Goal: Transaction & Acquisition: Purchase product/service

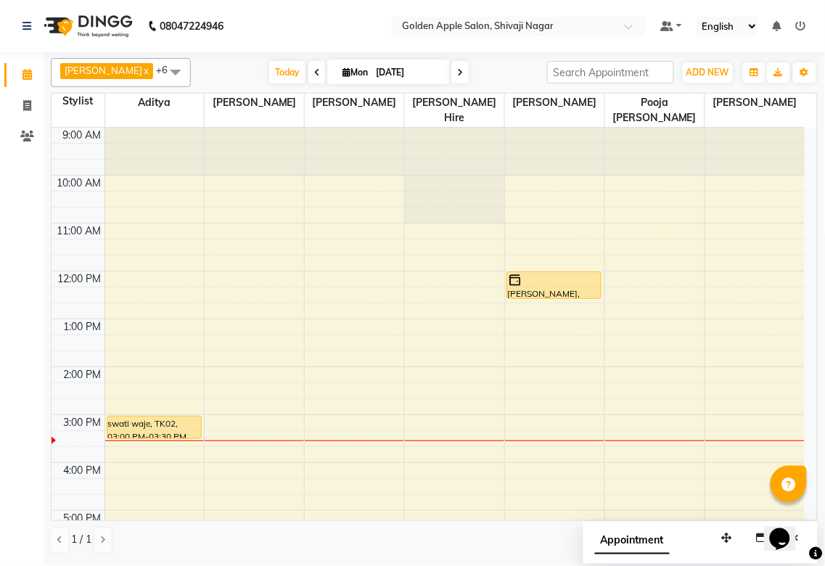
scroll to position [81, 0]
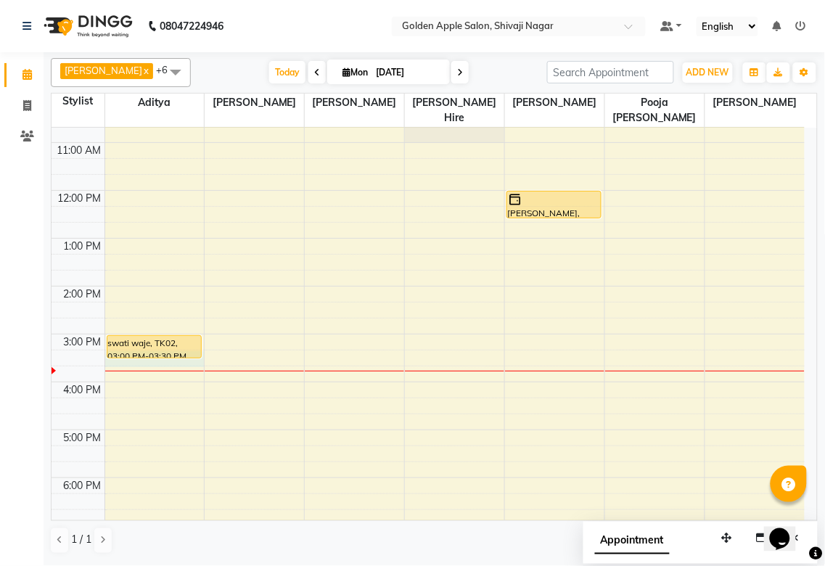
click at [165, 359] on div "9:00 AM 10:00 AM 11:00 AM 12:00 PM 1:00 PM 2:00 PM 3:00 PM 4:00 PM 5:00 PM 6:00…" at bounding box center [428, 358] width 753 height 622
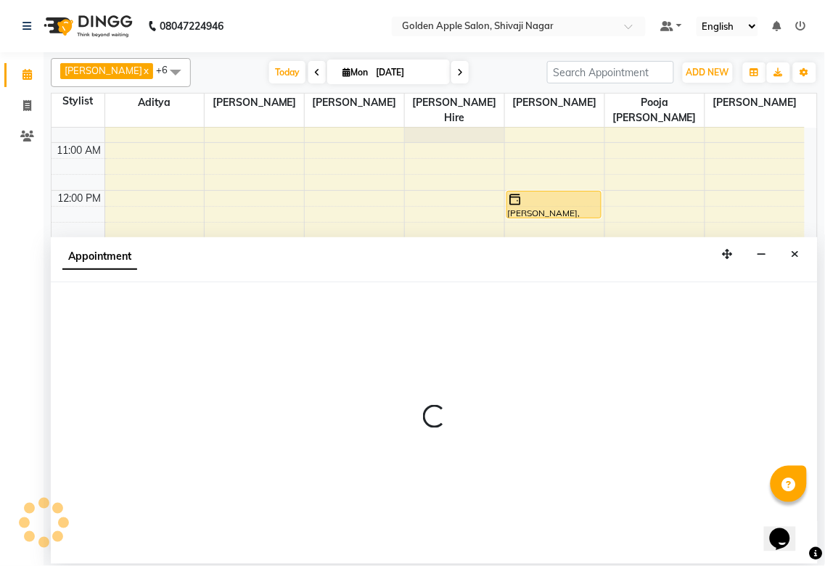
select select "54411"
select select "915"
select select "tentative"
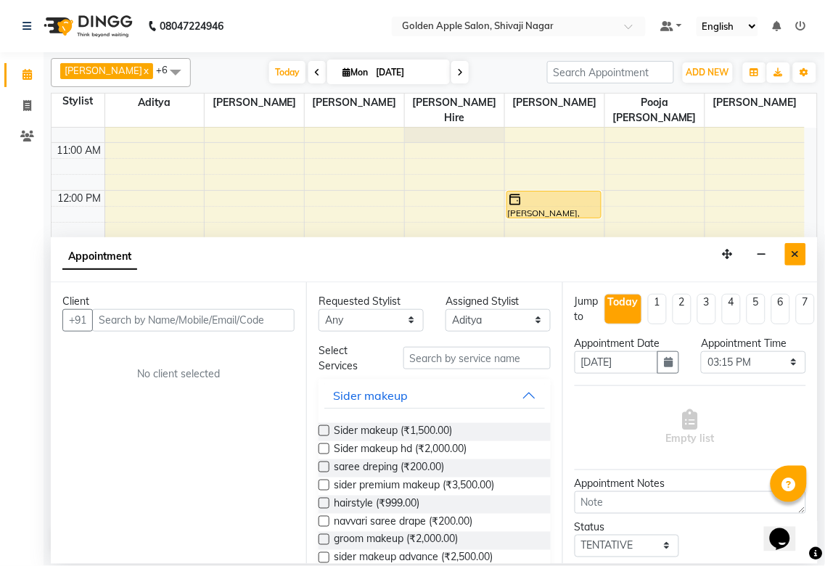
click at [787, 252] on button "Close" at bounding box center [795, 254] width 21 height 22
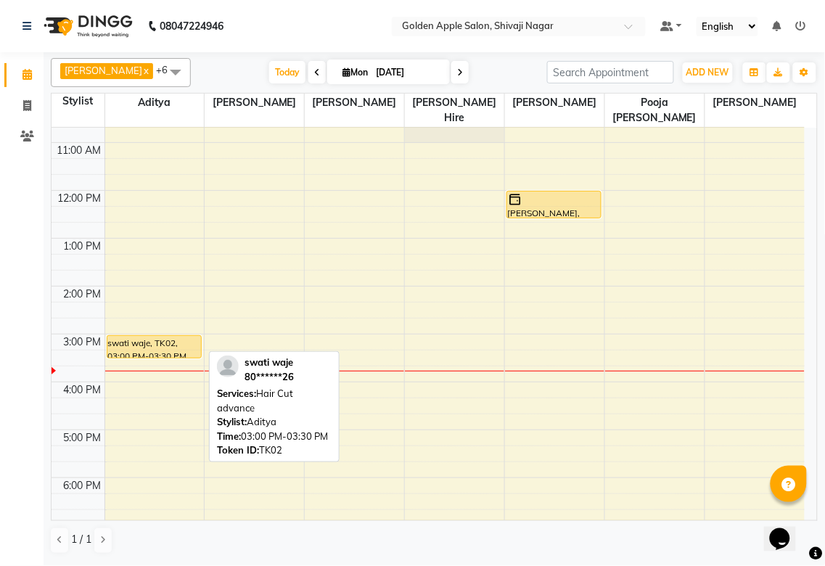
click at [147, 336] on div "swati waje, TK02, 03:00 PM-03:30 PM, Hair Cut advance" at bounding box center [154, 347] width 94 height 22
select select "1"
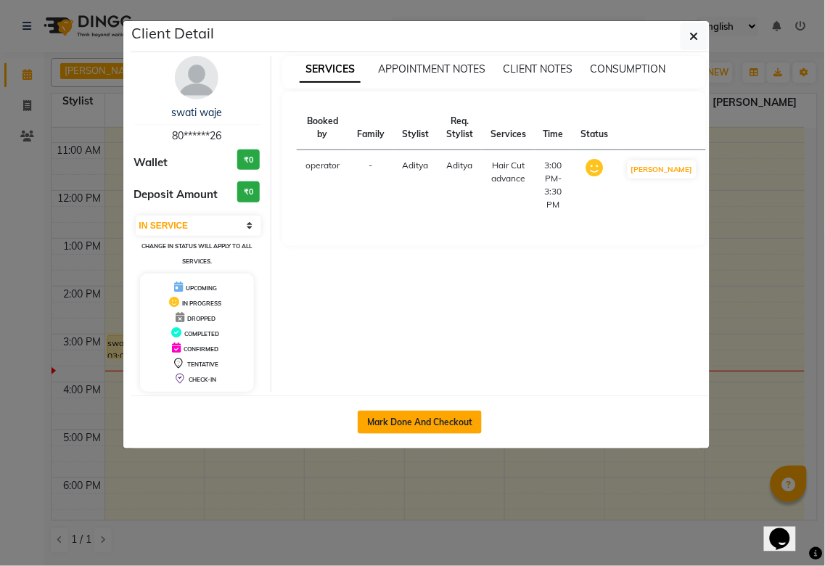
click at [422, 425] on button "Mark Done And Checkout" at bounding box center [420, 422] width 124 height 23
select select "service"
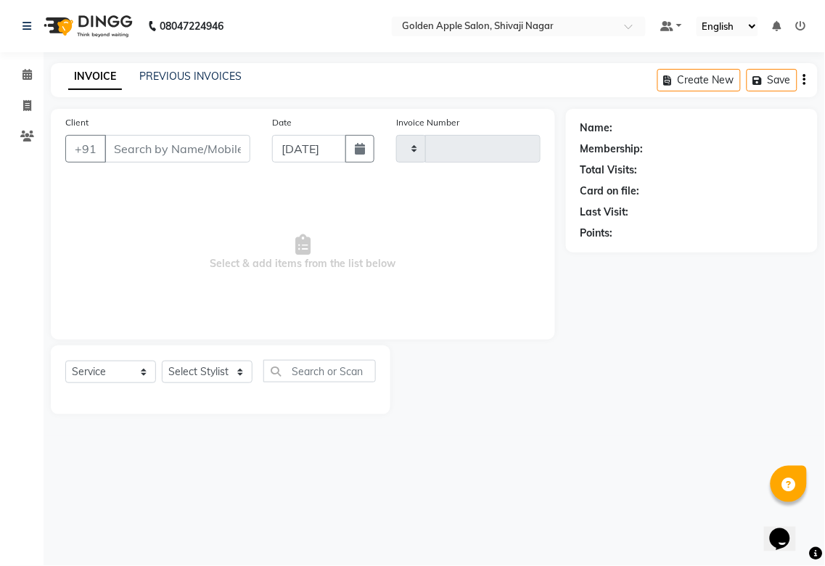
type input "1710"
select select "6072"
type input "80******26"
select select "54411"
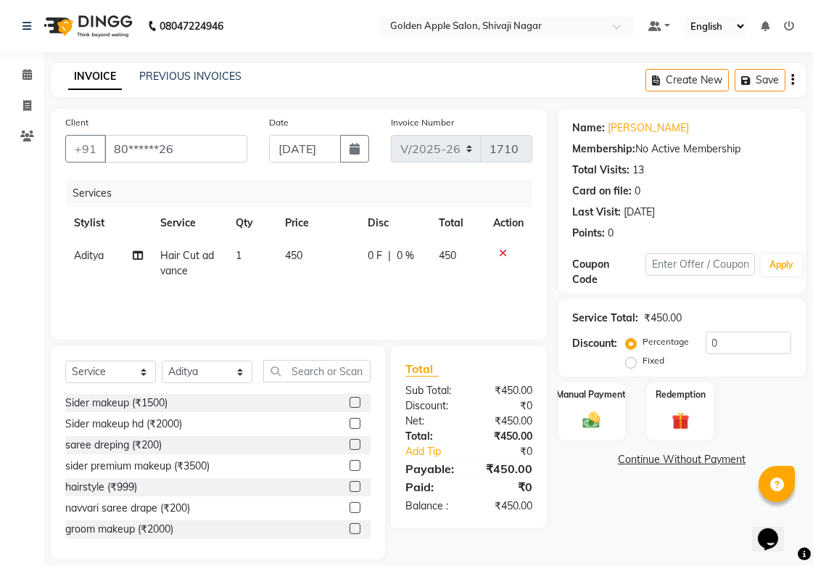
scroll to position [15, 0]
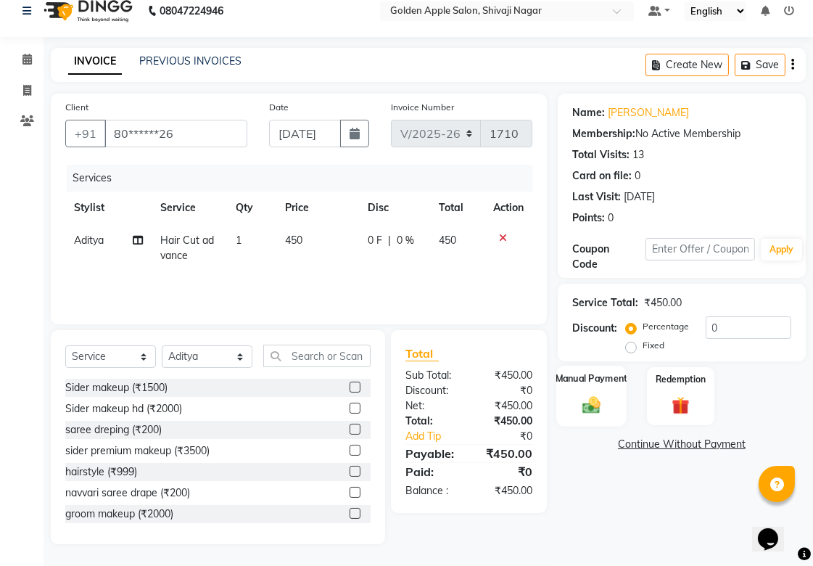
click at [607, 415] on div "Manual Payment" at bounding box center [592, 396] width 70 height 61
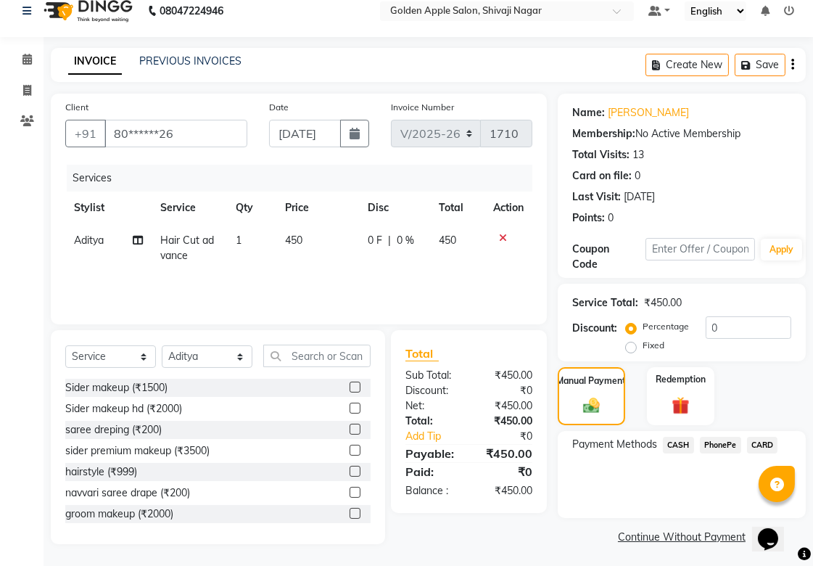
click at [714, 438] on span "PhonePe" at bounding box center [720, 445] width 41 height 17
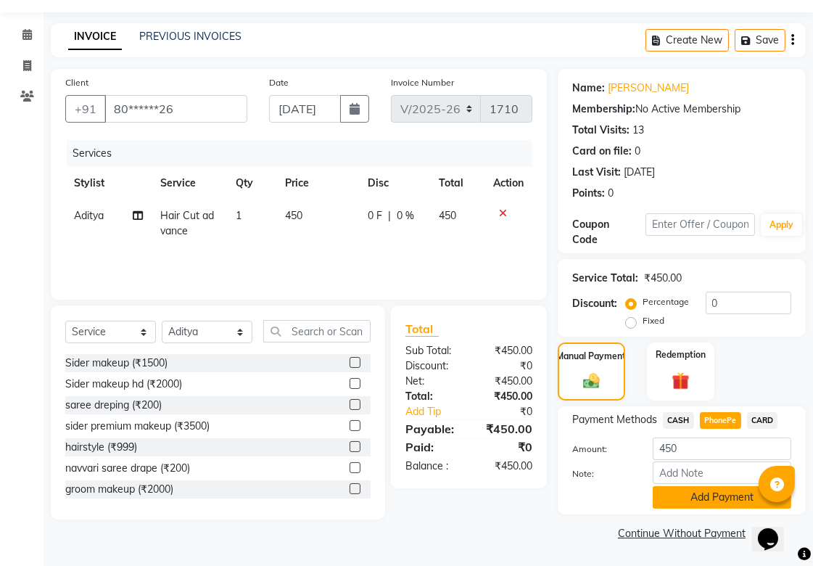
click at [714, 487] on button "Add Payment" at bounding box center [722, 497] width 139 height 22
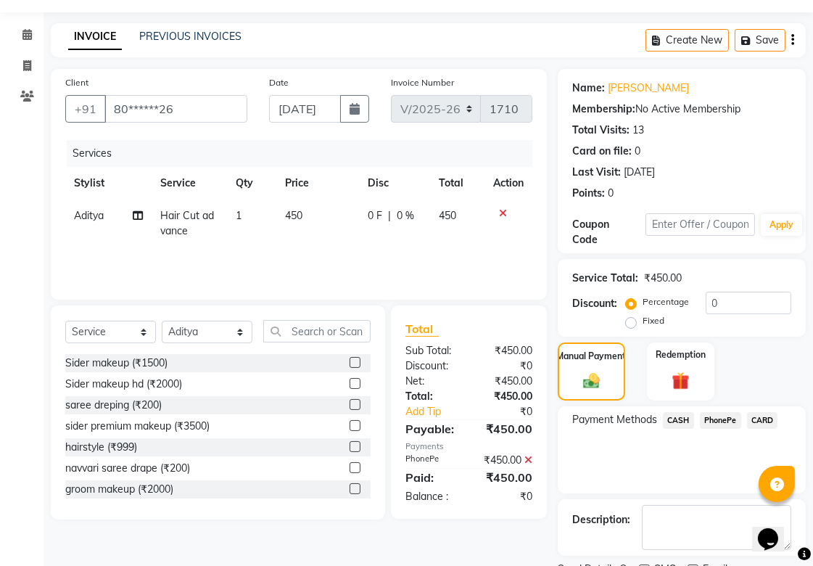
scroll to position [100, 0]
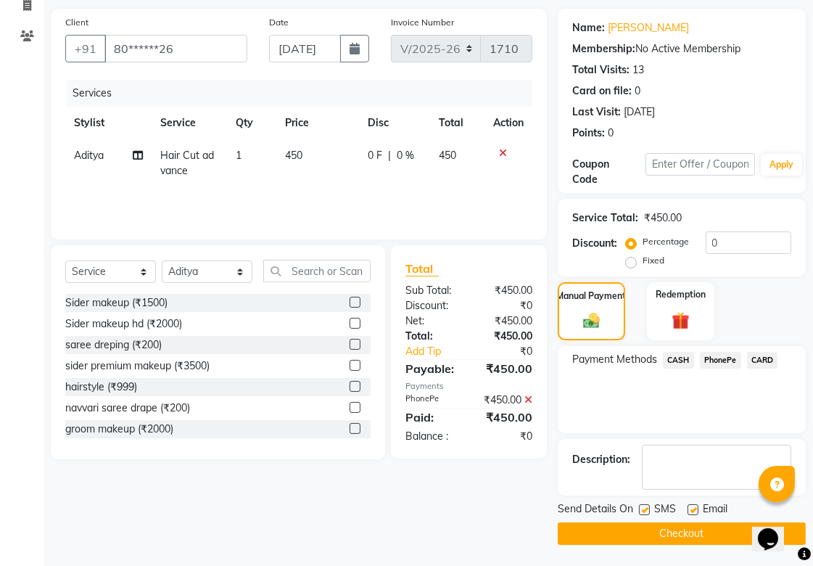
click at [705, 525] on button "Checkout" at bounding box center [682, 533] width 248 height 22
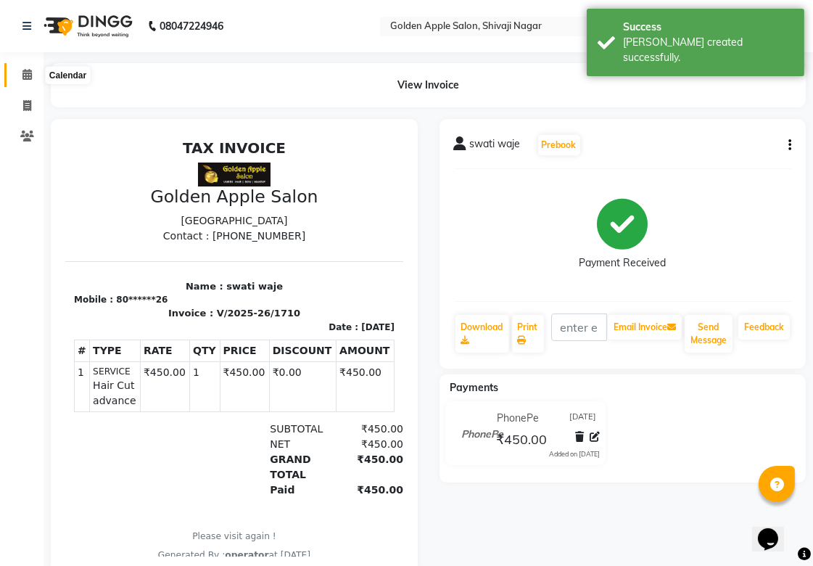
click at [23, 71] on icon at bounding box center [26, 74] width 9 height 11
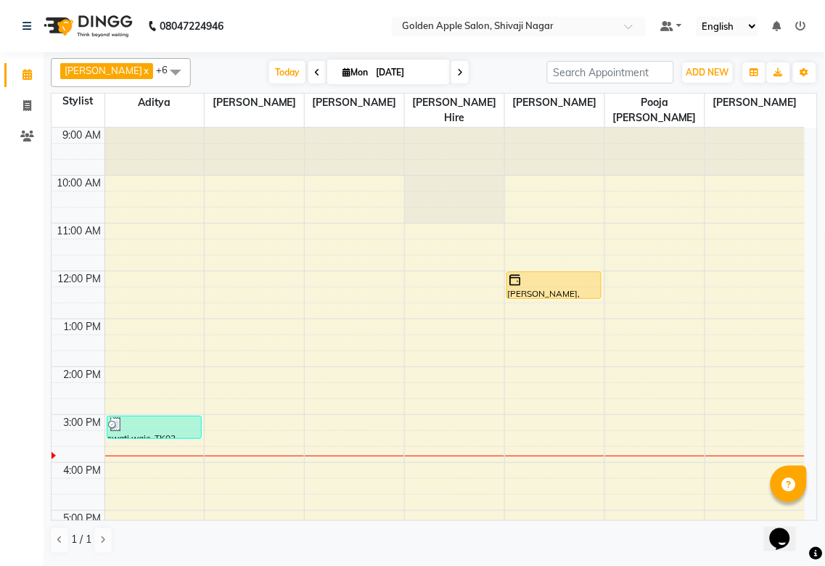
click at [452, 453] on div "9:00 AM 10:00 AM 11:00 AM 12:00 PM 1:00 PM 2:00 PM 3:00 PM 4:00 PM 5:00 PM 6:00…" at bounding box center [428, 439] width 753 height 622
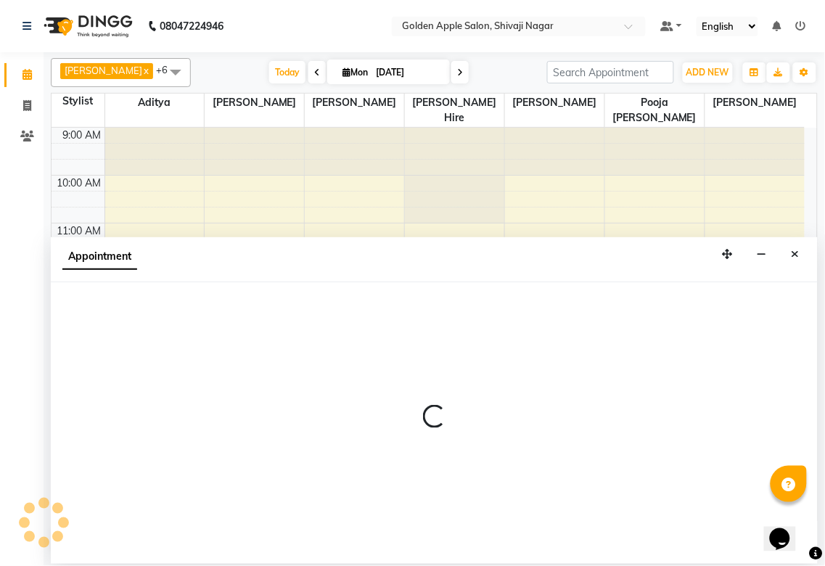
select select "43898"
select select "945"
select select "tentative"
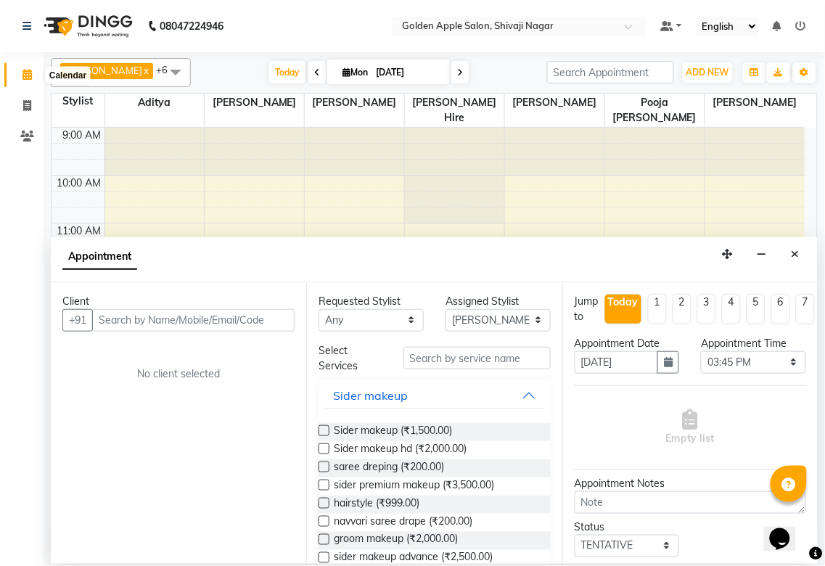
click at [24, 76] on icon at bounding box center [26, 74] width 9 height 11
click at [24, 106] on icon at bounding box center [27, 105] width 8 height 11
select select "service"
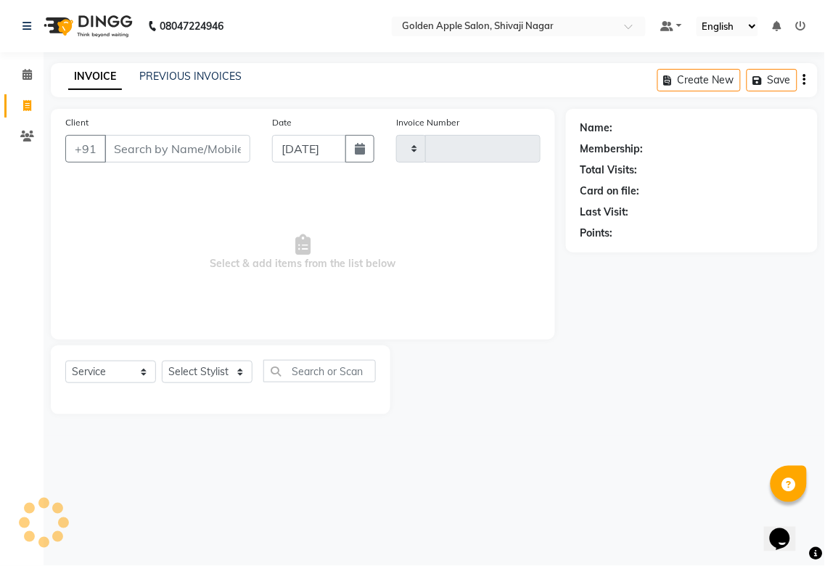
type input "1711"
select select "6072"
click at [27, 74] on icon at bounding box center [26, 74] width 9 height 11
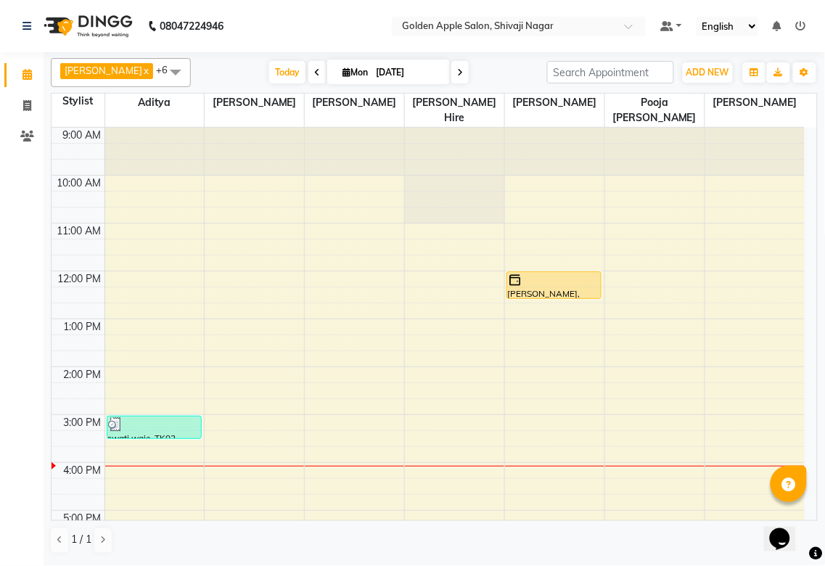
click at [20, 25] on div "08047224946" at bounding box center [123, 26] width 223 height 41
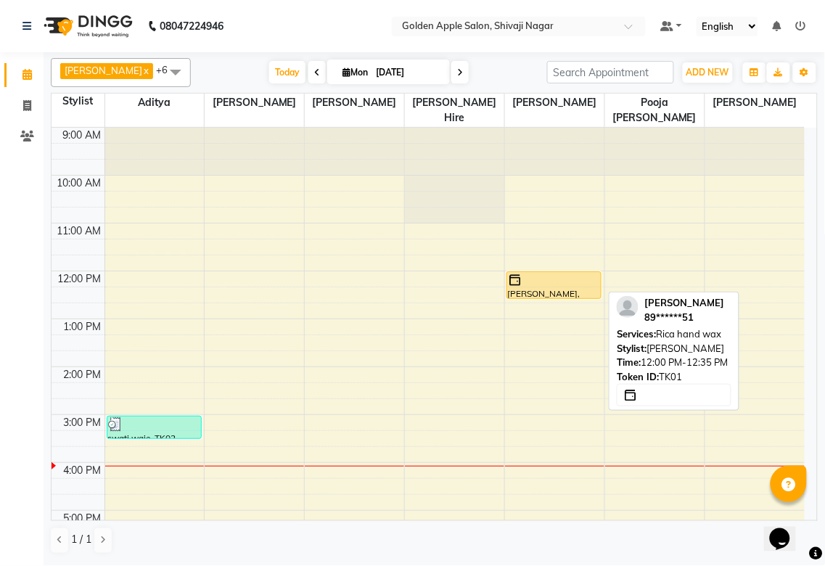
click at [532, 294] on div "[PERSON_NAME], TK01, 12:00 PM-12:35 PM, Rica hand wax" at bounding box center [554, 285] width 94 height 26
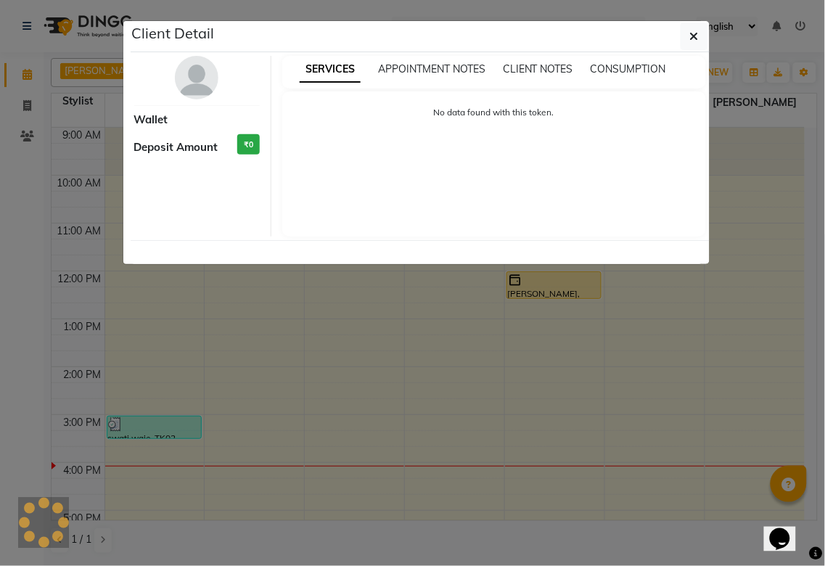
select select "1"
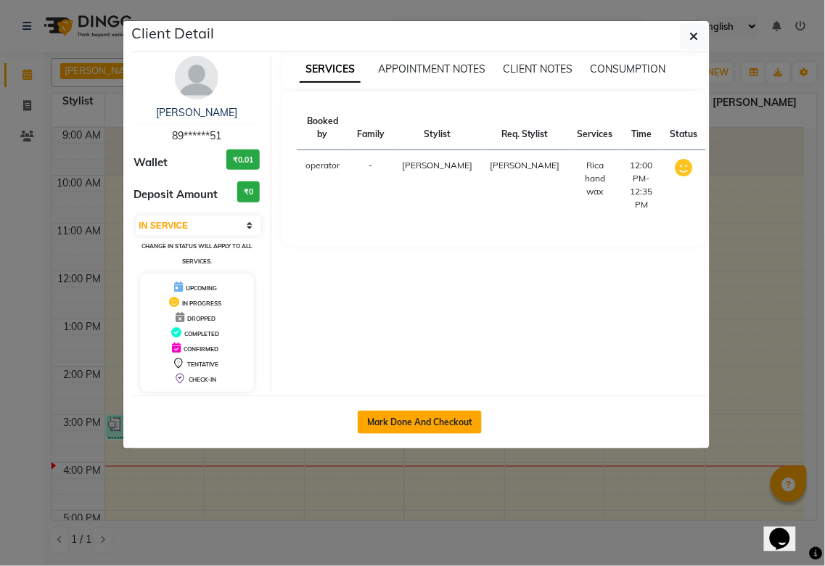
click at [412, 422] on button "Mark Done And Checkout" at bounding box center [420, 422] width 124 height 23
select select "service"
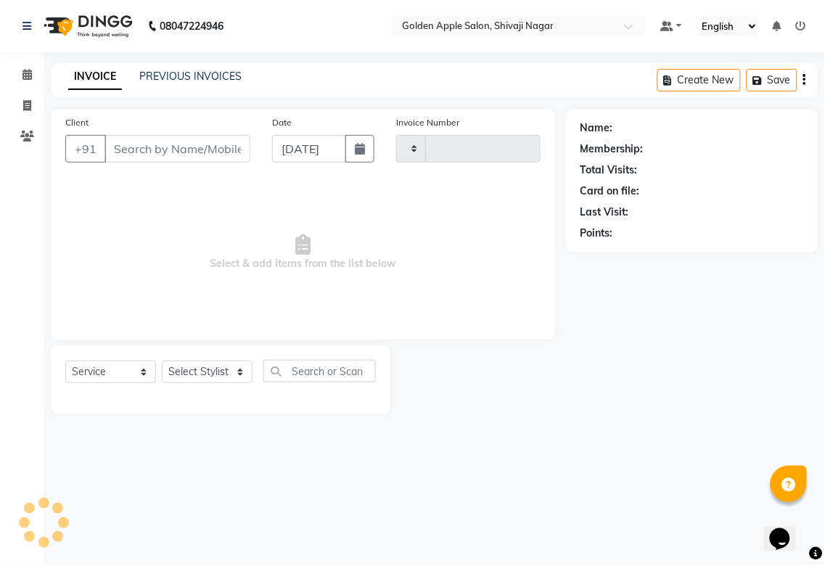
type input "1711"
select select "6072"
type input "89******51"
select select "87844"
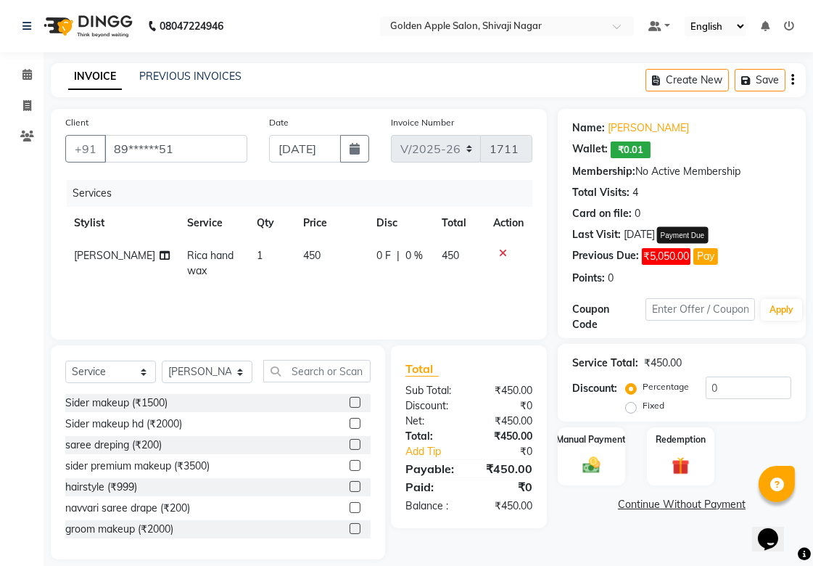
click at [713, 258] on button "Pay" at bounding box center [706, 256] width 25 height 17
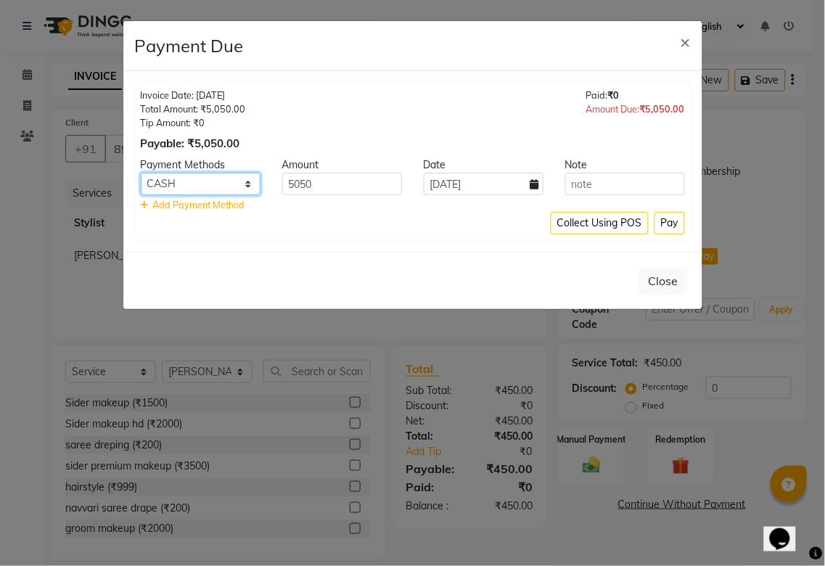
click at [212, 191] on select "CASH PhonePe CARD" at bounding box center [201, 184] width 120 height 22
select select "7"
click at [141, 173] on select "CASH PhonePe CARD" at bounding box center [201, 184] width 120 height 22
click at [687, 41] on span "×" at bounding box center [686, 41] width 10 height 22
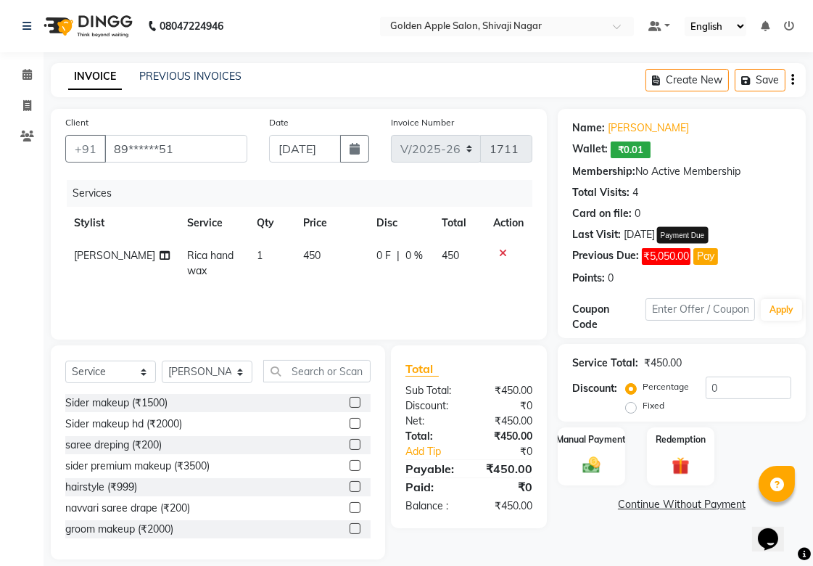
click at [706, 258] on button "Pay" at bounding box center [706, 256] width 25 height 17
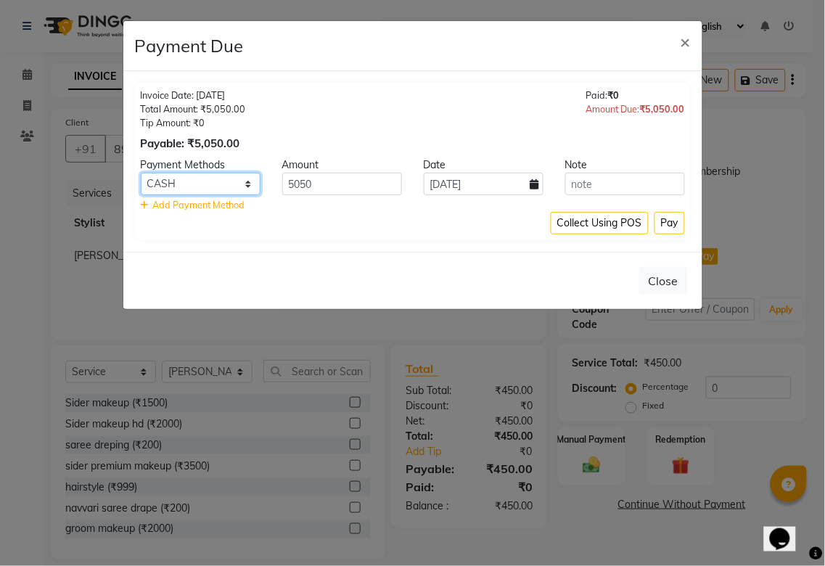
click at [223, 184] on select "CASH PhonePe CARD" at bounding box center [201, 184] width 120 height 22
select select "7"
click at [141, 173] on select "CASH PhonePe CARD" at bounding box center [201, 184] width 120 height 22
click at [163, 187] on select "CASH PhonePe CARD" at bounding box center [201, 184] width 120 height 22
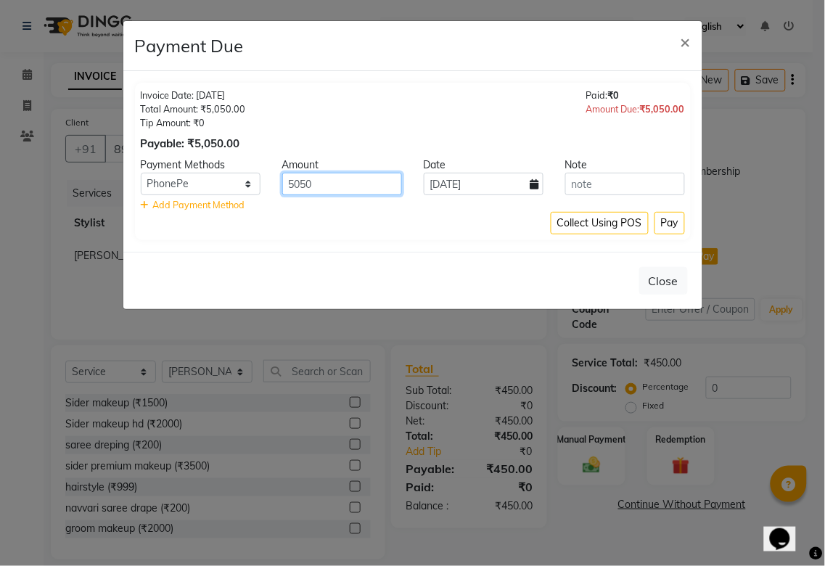
drag, startPoint x: 331, startPoint y: 180, endPoint x: 15, endPoint y: 180, distance: 315.6
click at [15, 180] on ngb-modal-window "Payment Due × Invoice Date: [DATE] Total Amount: ₹5,050.00 Tip Amount: ₹0 Payab…" at bounding box center [412, 283] width 825 height 566
type input "5112"
click at [597, 182] on input "text" at bounding box center [625, 184] width 120 height 22
type input "6"
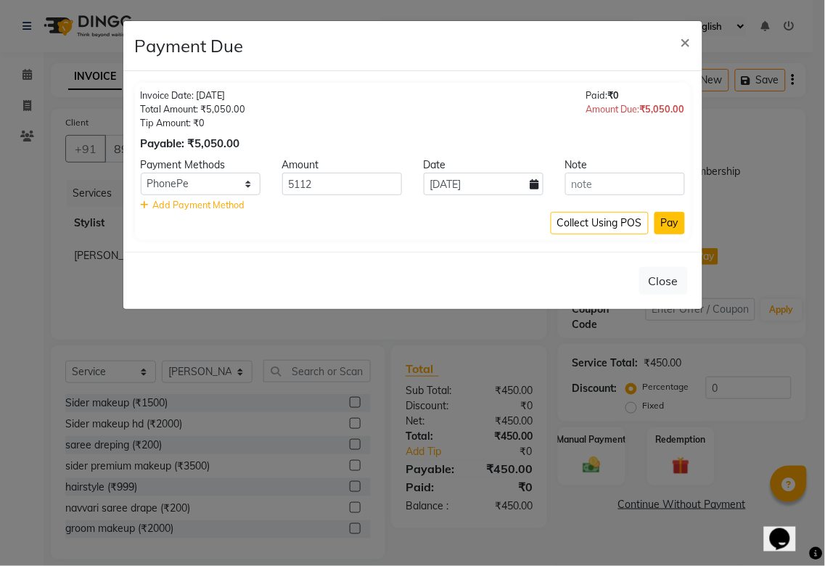
click at [678, 227] on button "Pay" at bounding box center [669, 223] width 30 height 22
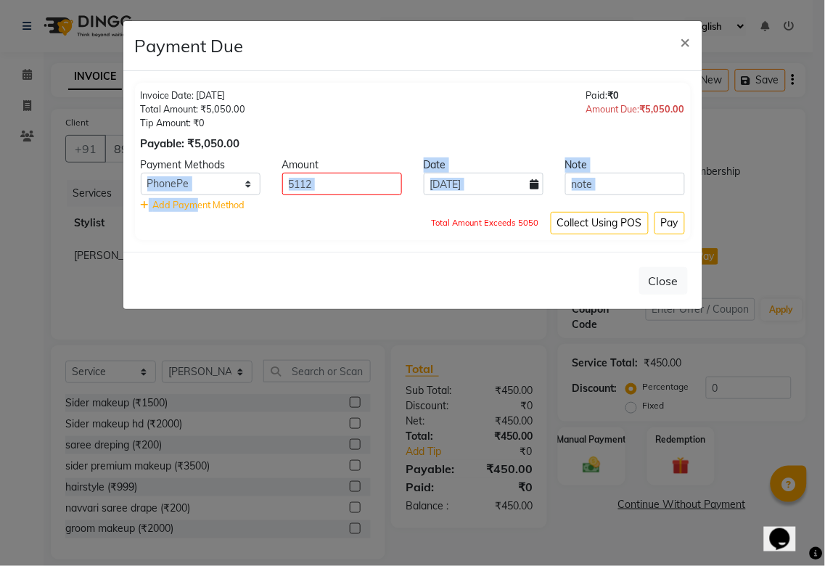
drag, startPoint x: 357, startPoint y: 168, endPoint x: 196, endPoint y: 204, distance: 165.0
click at [196, 204] on div "Payment Methods Amount Date Note CASH PhonePe CARD 5112 [DATE] Add Payment Meth…" at bounding box center [413, 184] width 544 height 54
click at [302, 189] on input "5112" at bounding box center [342, 184] width 120 height 22
click at [319, 262] on div "Close" at bounding box center [412, 280] width 579 height 57
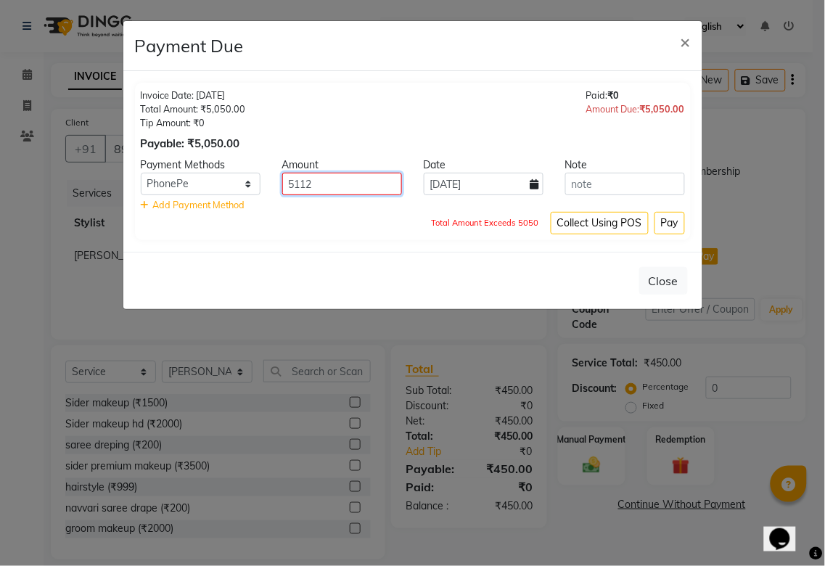
drag, startPoint x: 321, startPoint y: 186, endPoint x: 221, endPoint y: 194, distance: 99.8
click at [221, 194] on div "CASH PhonePe CARD 5112 [DATE]" at bounding box center [413, 184] width 566 height 22
type input "5050"
click at [668, 225] on button "Pay" at bounding box center [669, 223] width 30 height 22
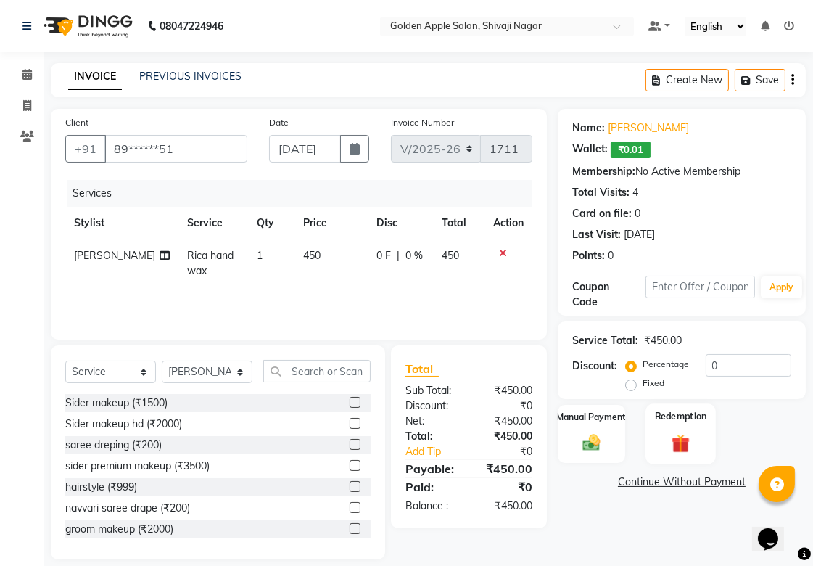
scroll to position [15, 0]
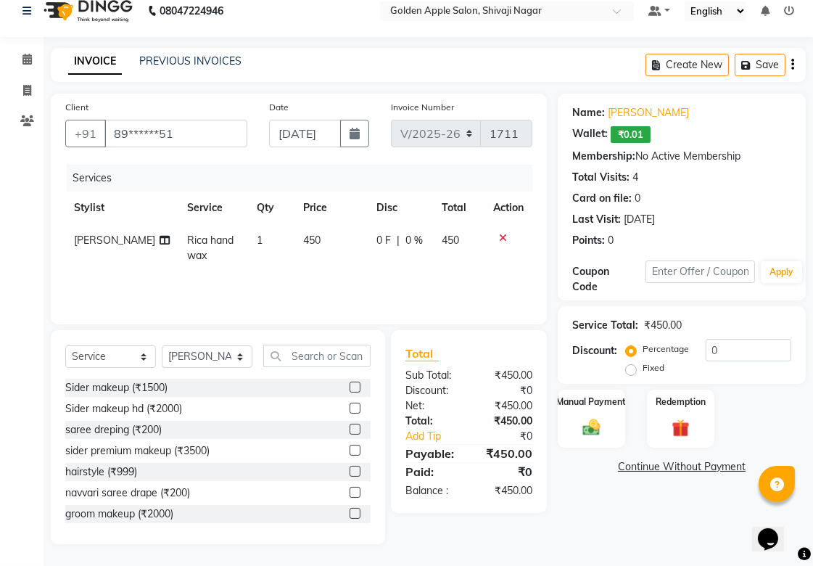
click at [789, 12] on icon at bounding box center [789, 11] width 10 height 10
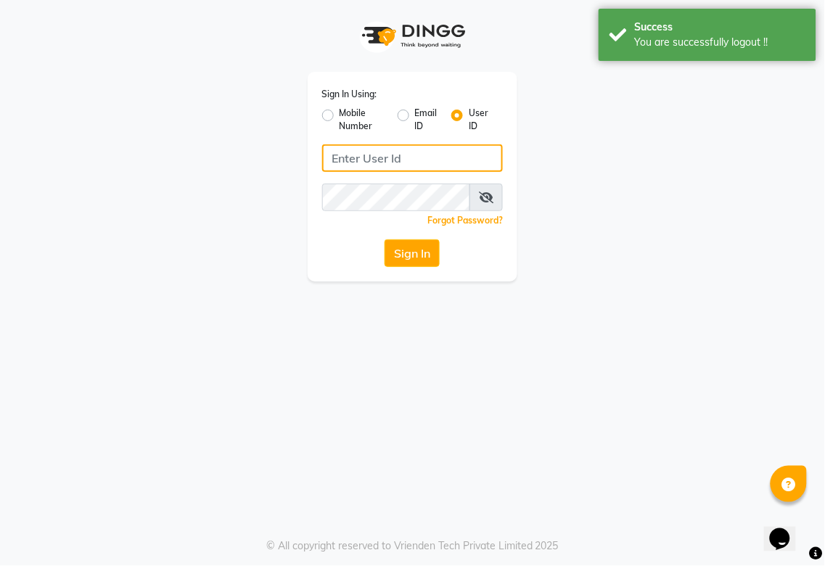
type input "987654321"
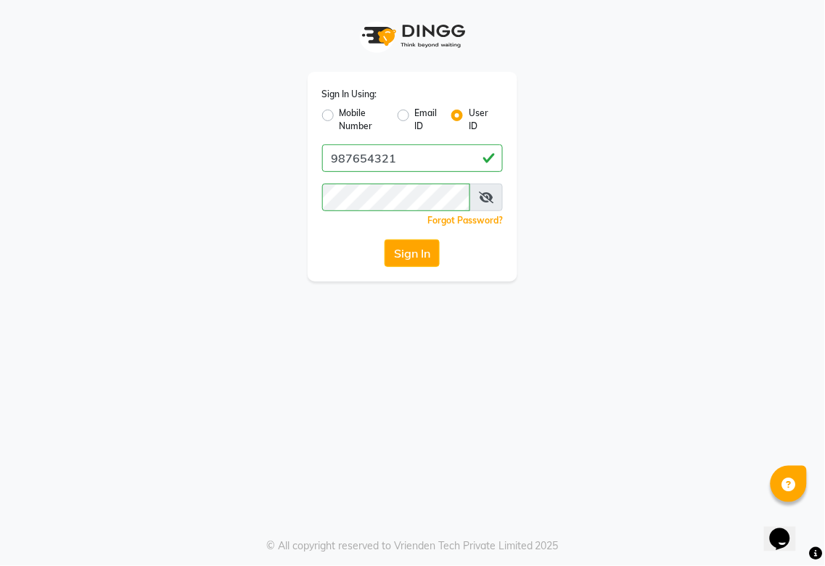
click at [469, 113] on label "User ID" at bounding box center [480, 120] width 22 height 26
click at [469, 113] on input "User ID" at bounding box center [473, 111] width 9 height 9
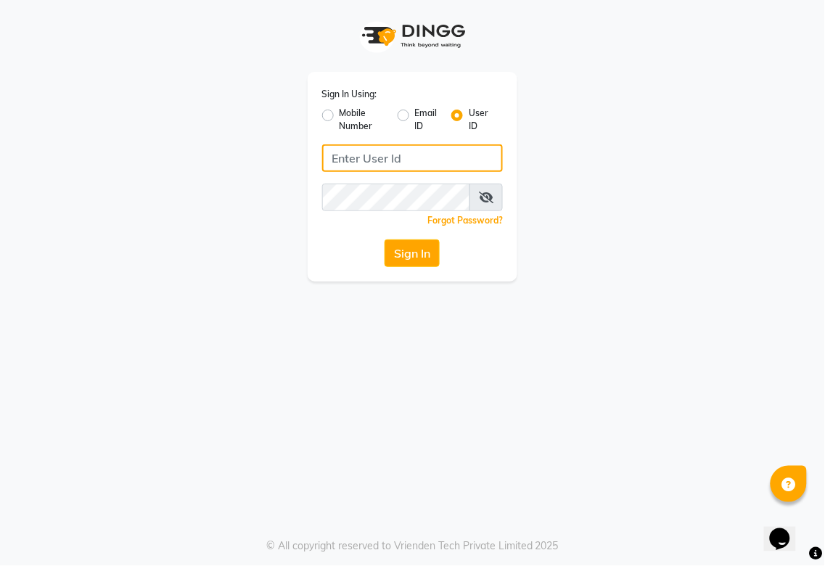
click at [453, 163] on input "Username" at bounding box center [412, 158] width 181 height 28
type input "goldenapple"
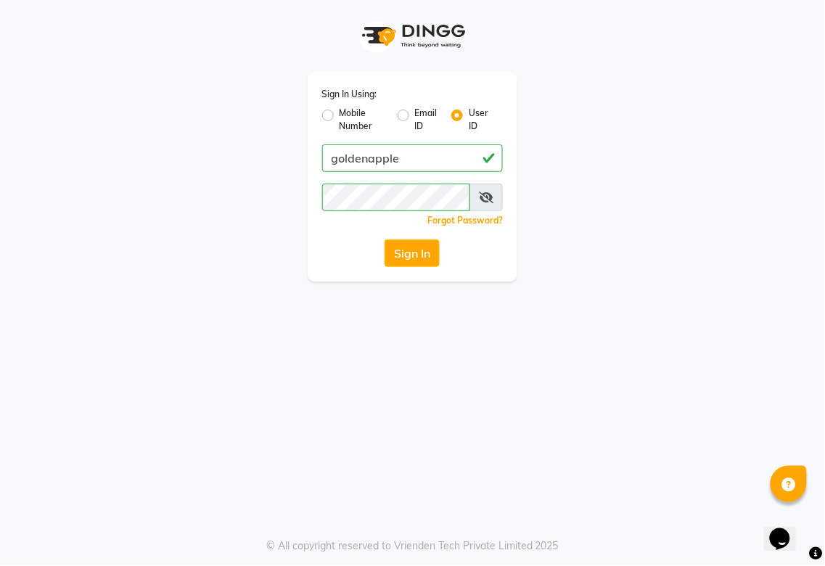
click at [484, 197] on icon at bounding box center [486, 198] width 15 height 12
click at [9, 190] on app-login "Sign In Using: Mobile Number Email ID User ID goldenapple Remember me Forgot Pa…" at bounding box center [412, 141] width 825 height 282
click at [489, 189] on span at bounding box center [487, 198] width 32 height 28
click at [488, 202] on icon at bounding box center [486, 198] width 13 height 12
click at [421, 258] on button "Sign In" at bounding box center [412, 253] width 55 height 28
